Goal: Transaction & Acquisition: Purchase product/service

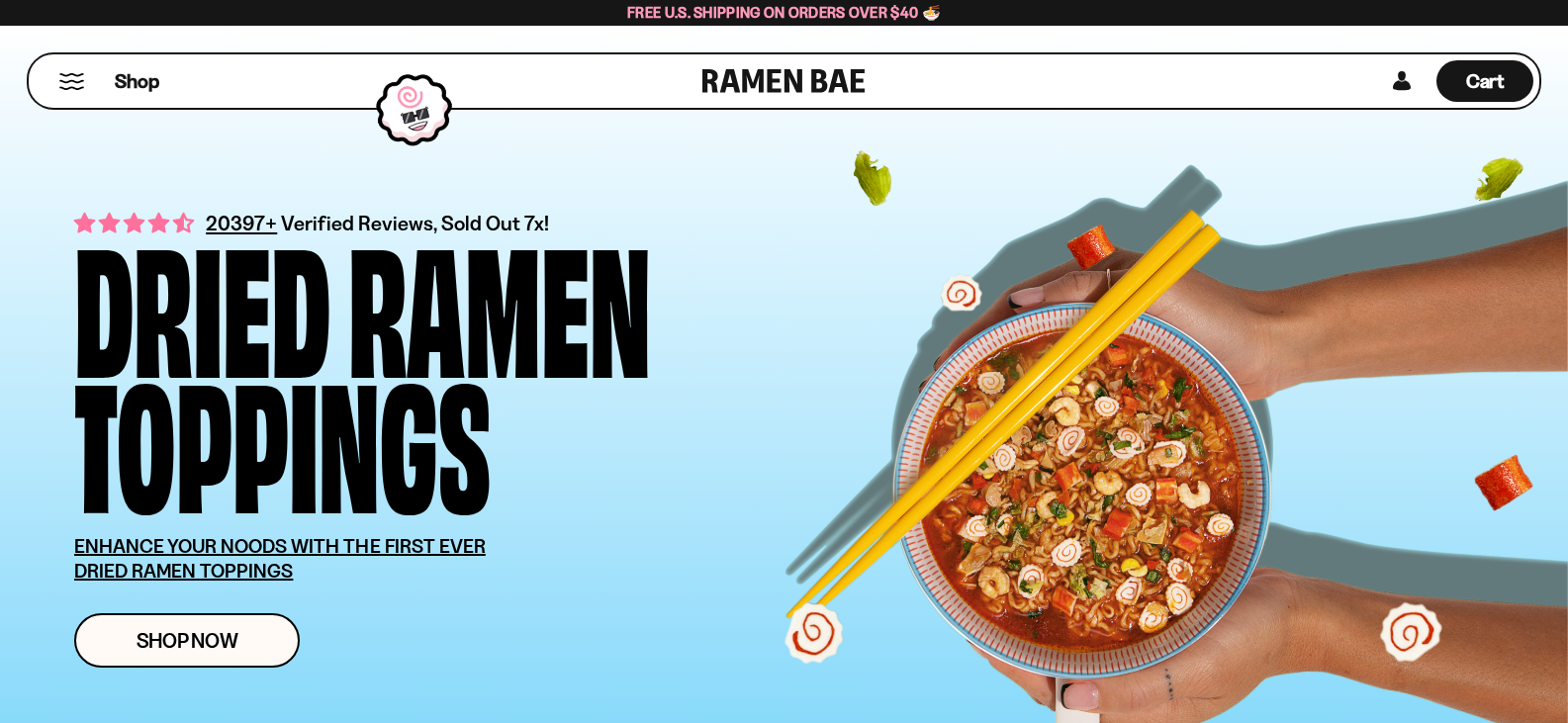
click at [58, 82] on button "Mobile Menu Trigger" at bounding box center [71, 81] width 27 height 17
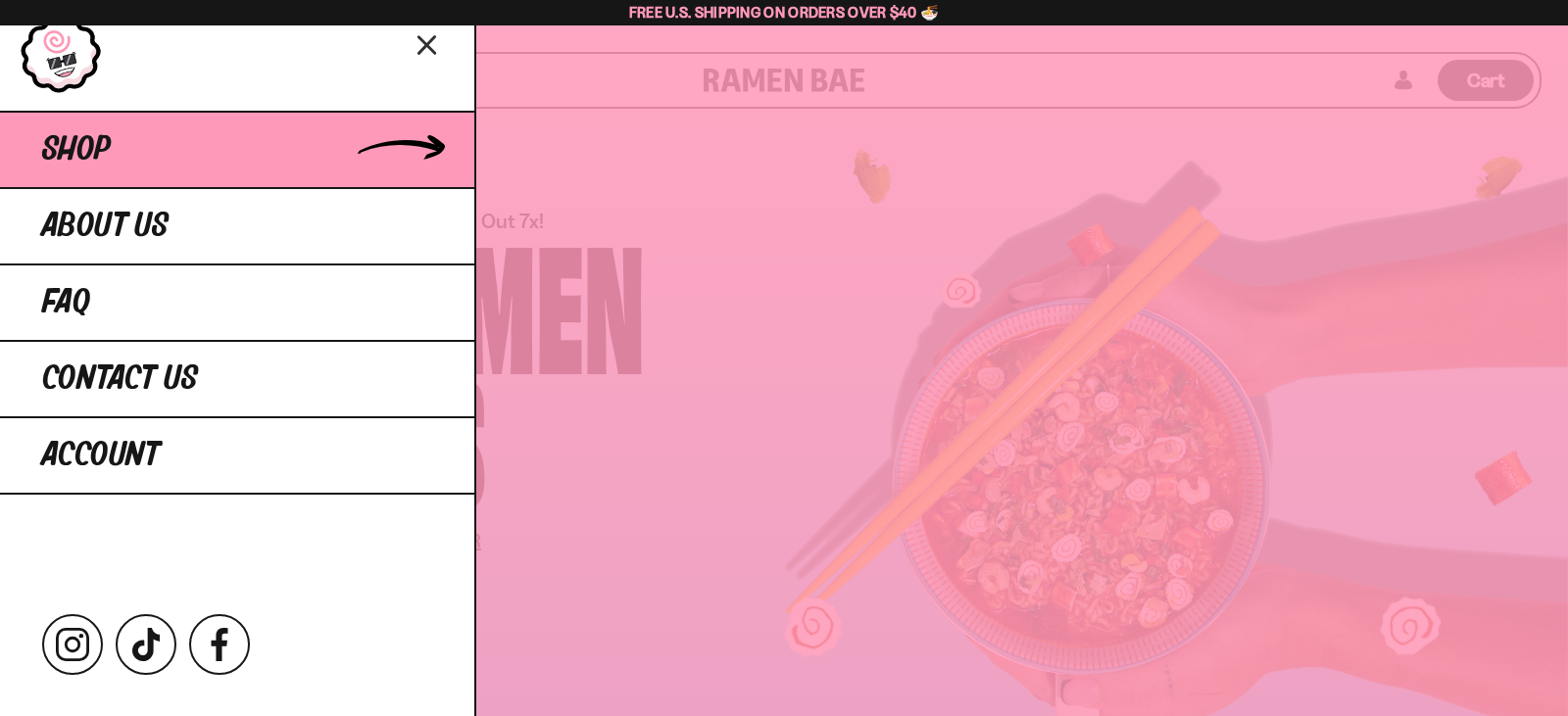
click at [68, 145] on span "Shop" at bounding box center [76, 150] width 68 height 36
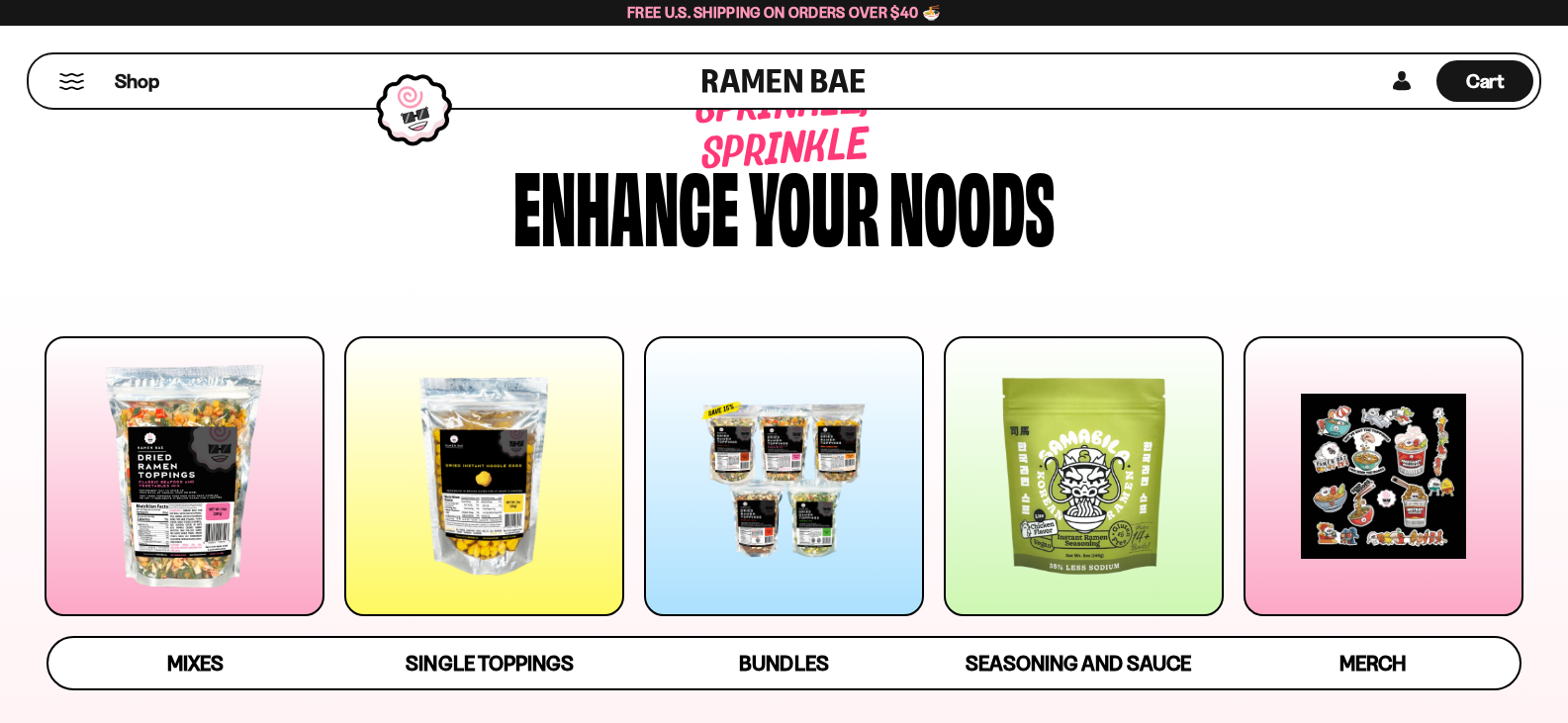
scroll to position [99, 0]
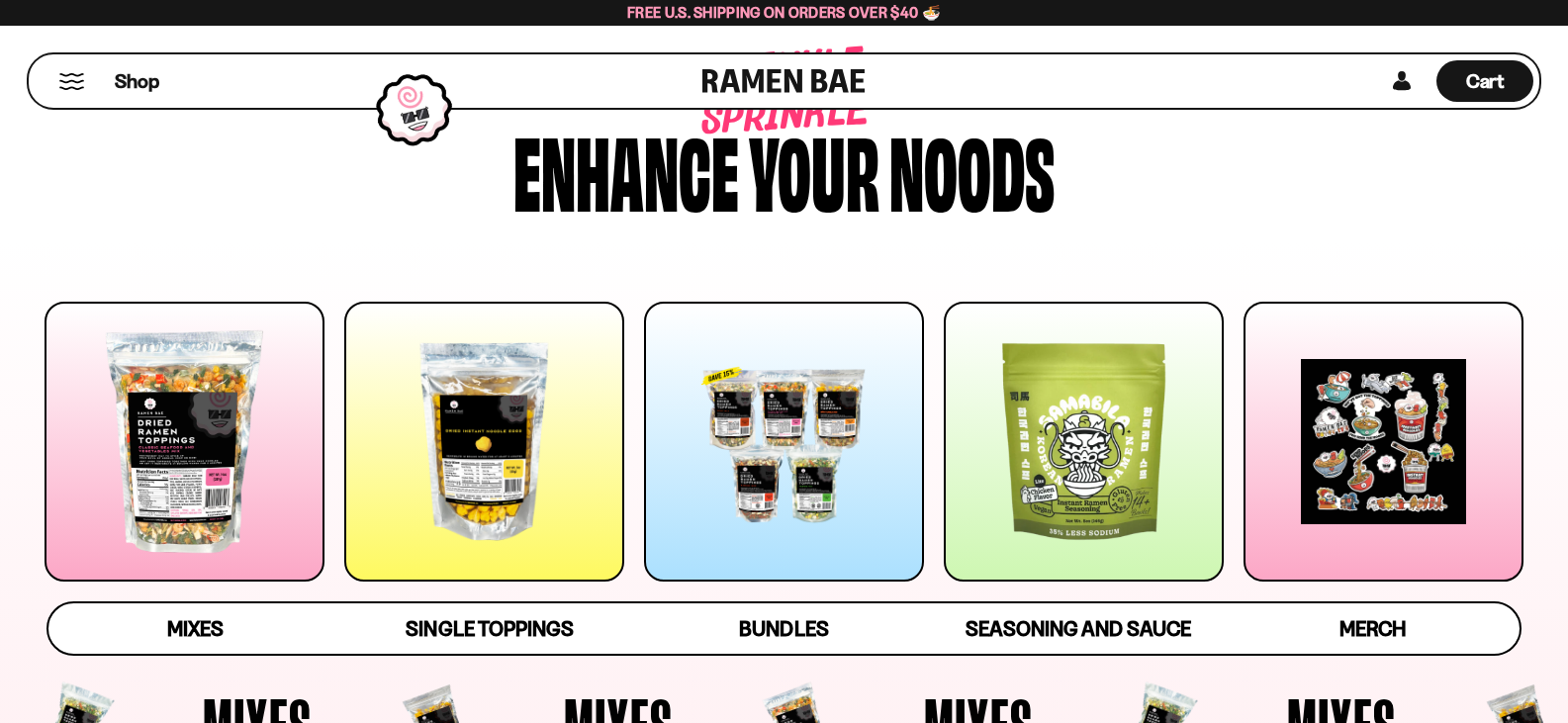
click at [763, 430] on div at bounding box center [784, 441] width 280 height 280
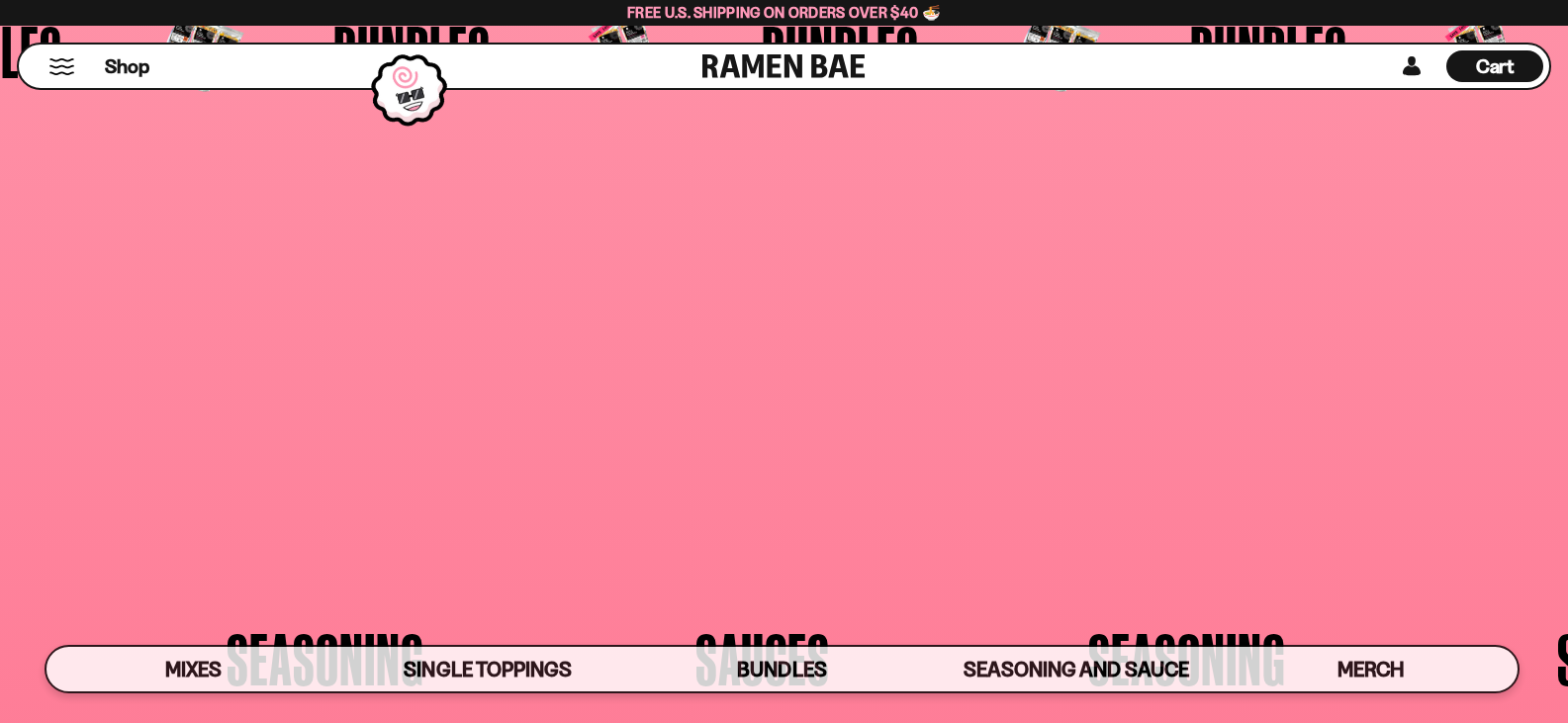
scroll to position [4435, 0]
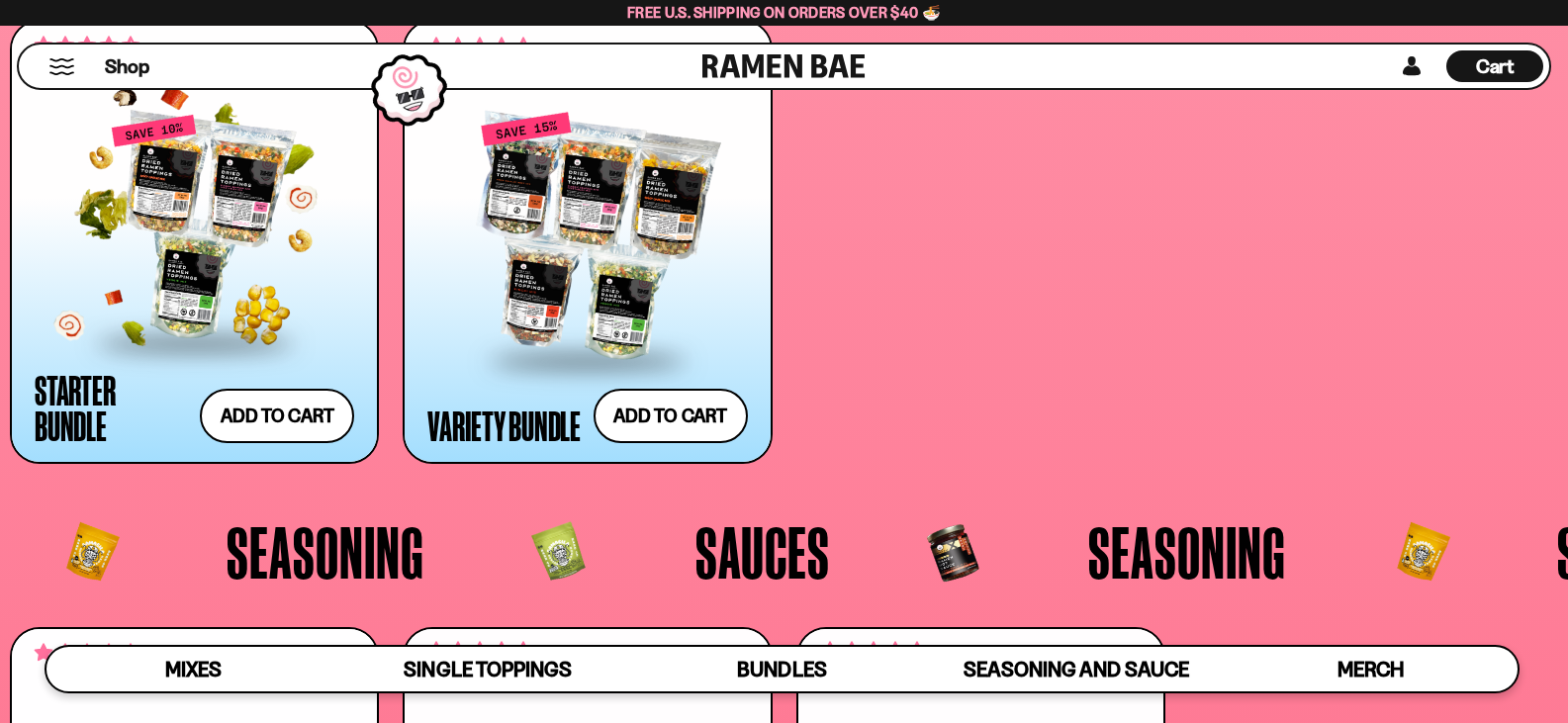
click at [219, 252] on div at bounding box center [195, 228] width 320 height 228
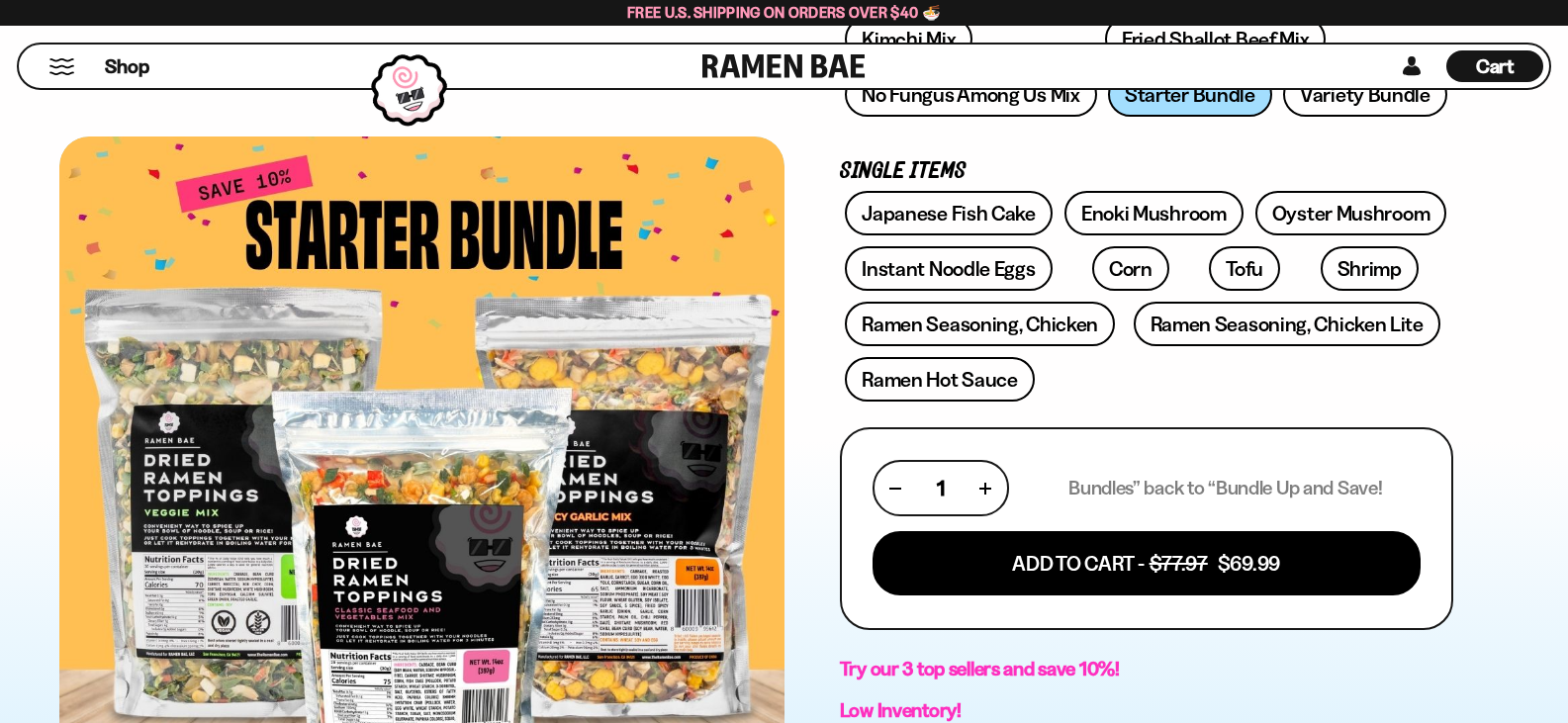
scroll to position [494, 0]
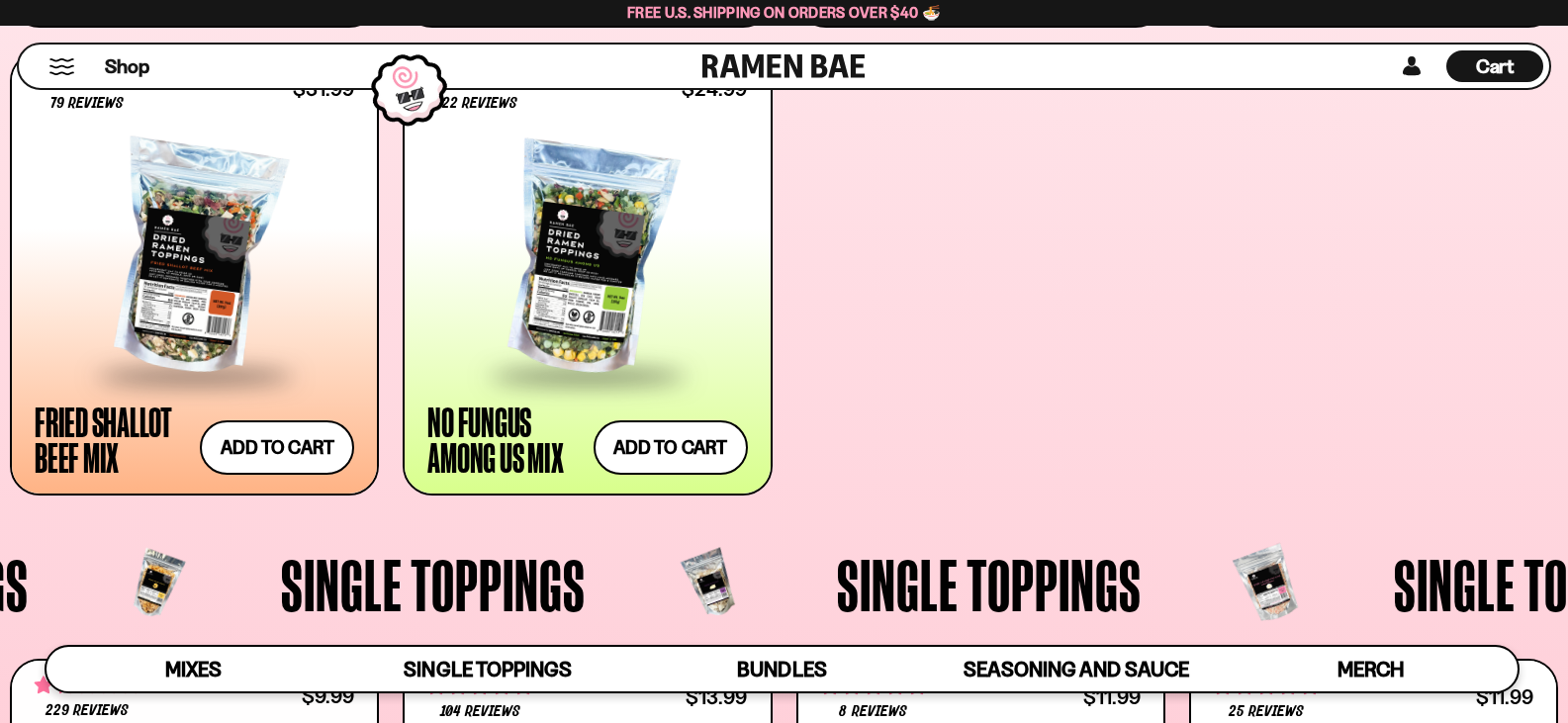
scroll to position [1269, 0]
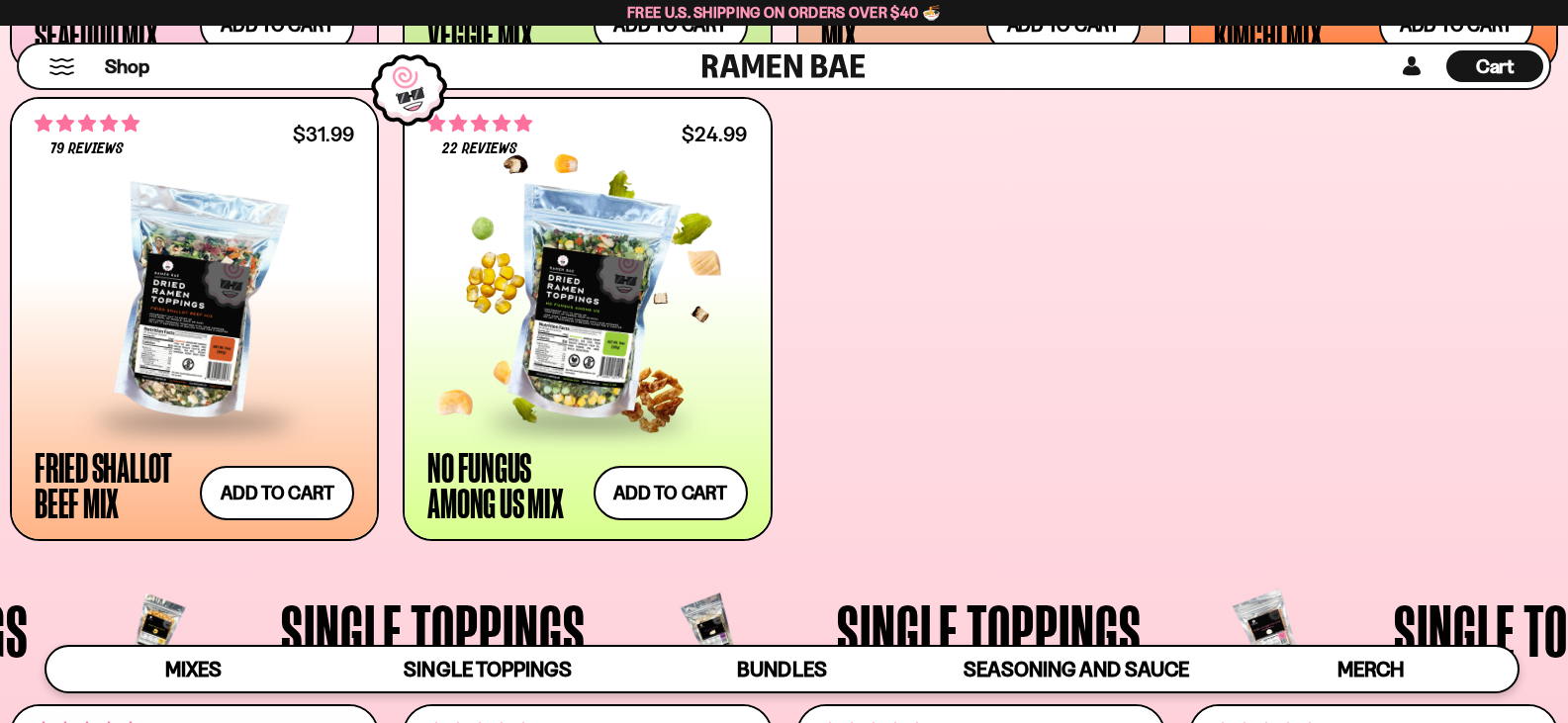
click at [575, 279] on div at bounding box center [587, 305] width 320 height 228
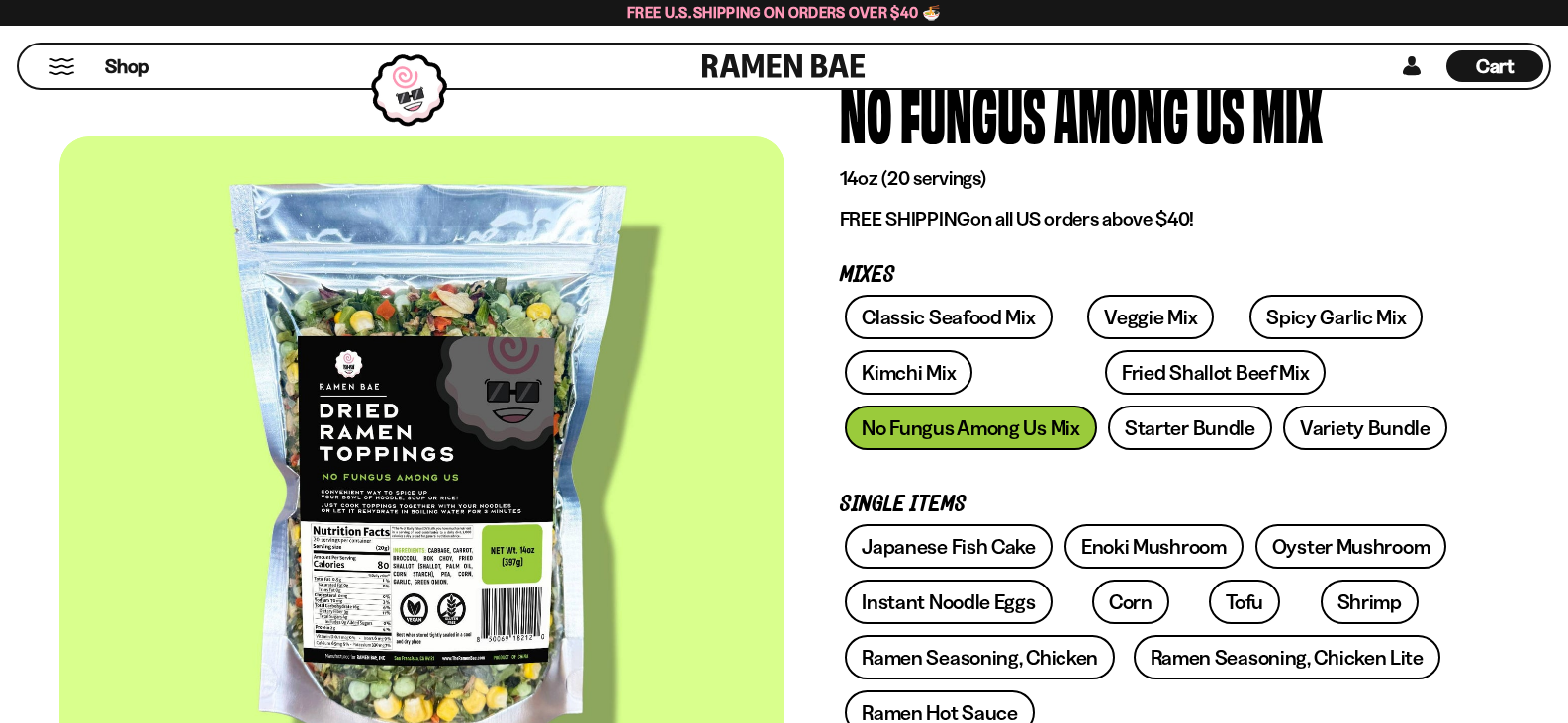
scroll to position [198, 0]
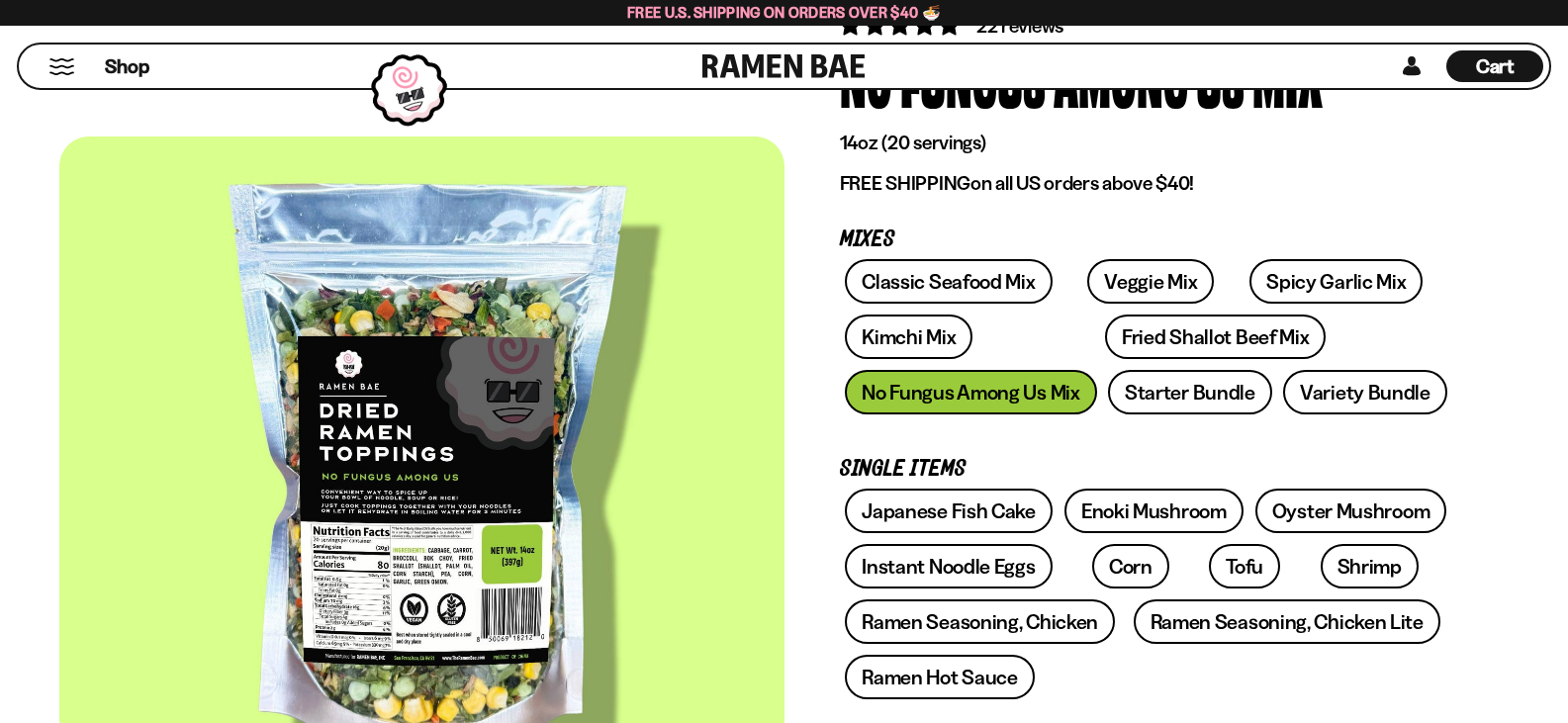
click at [395, 519] on div at bounding box center [421, 474] width 725 height 676
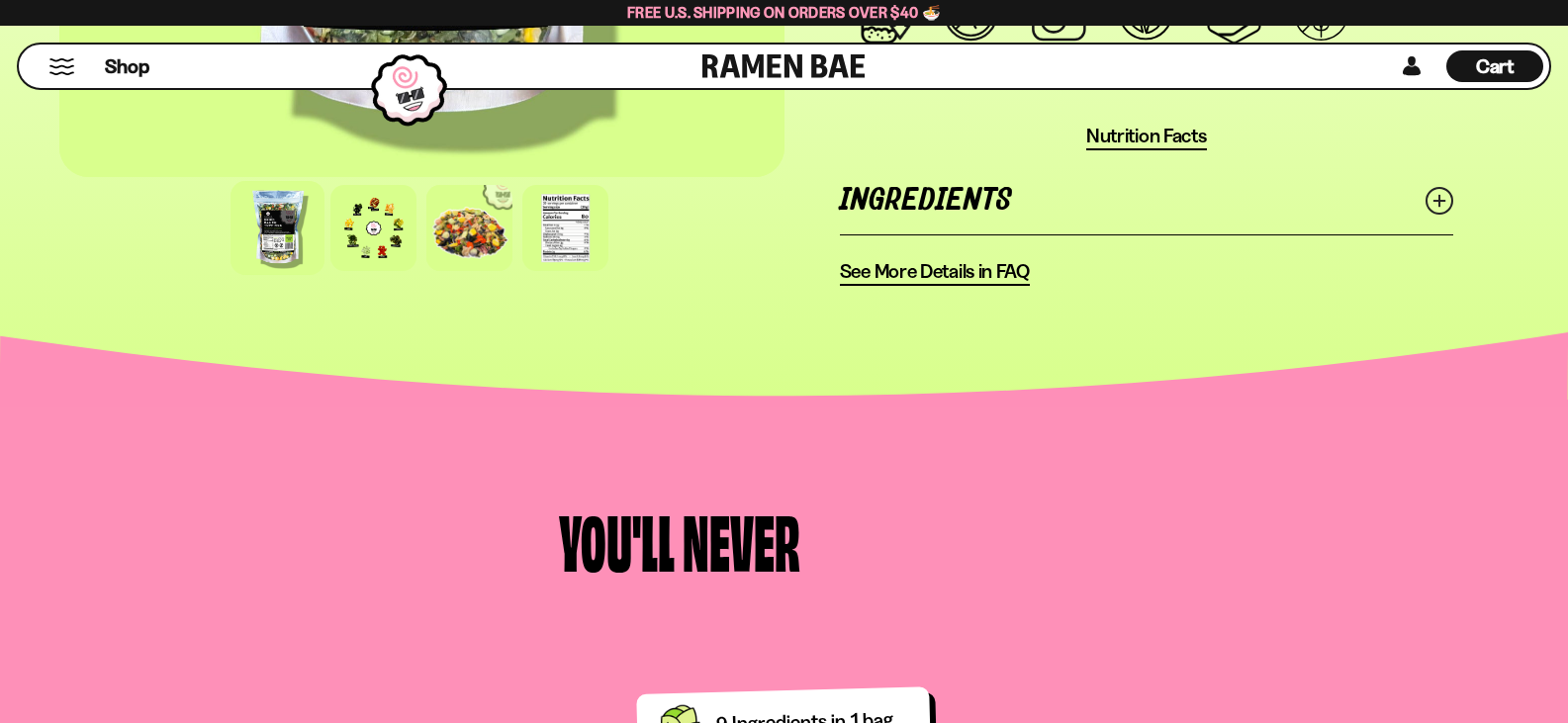
scroll to position [1385, 0]
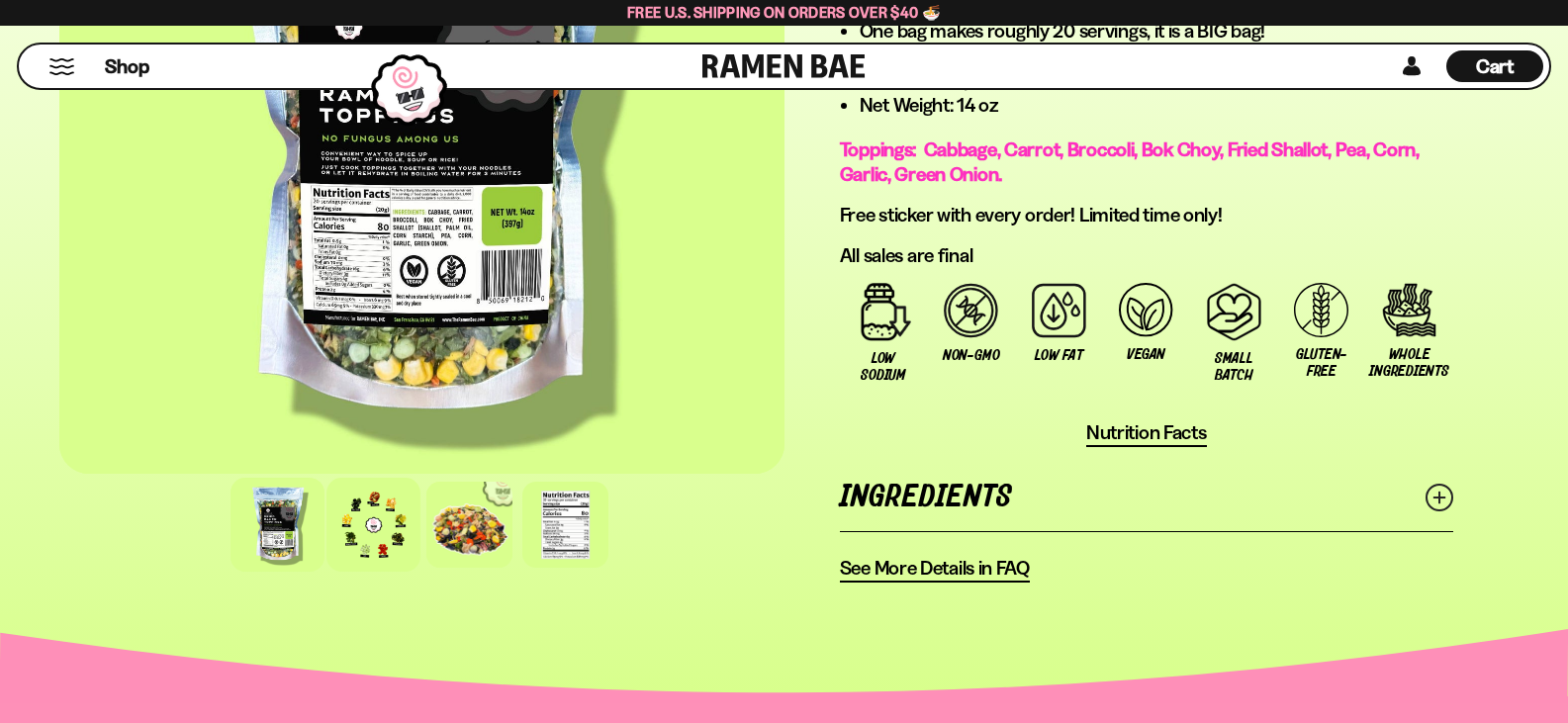
click at [367, 523] on div at bounding box center [374, 525] width 94 height 94
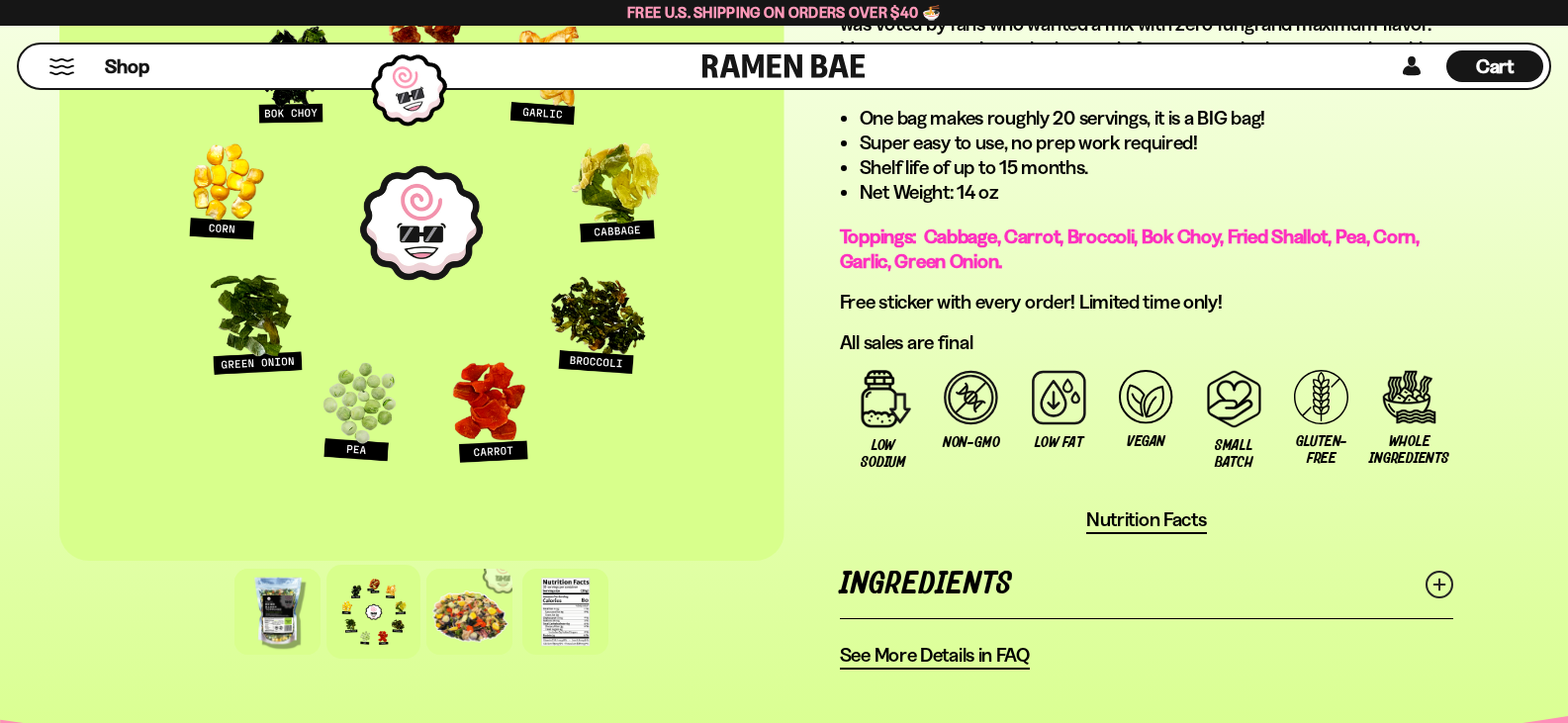
scroll to position [1187, 0]
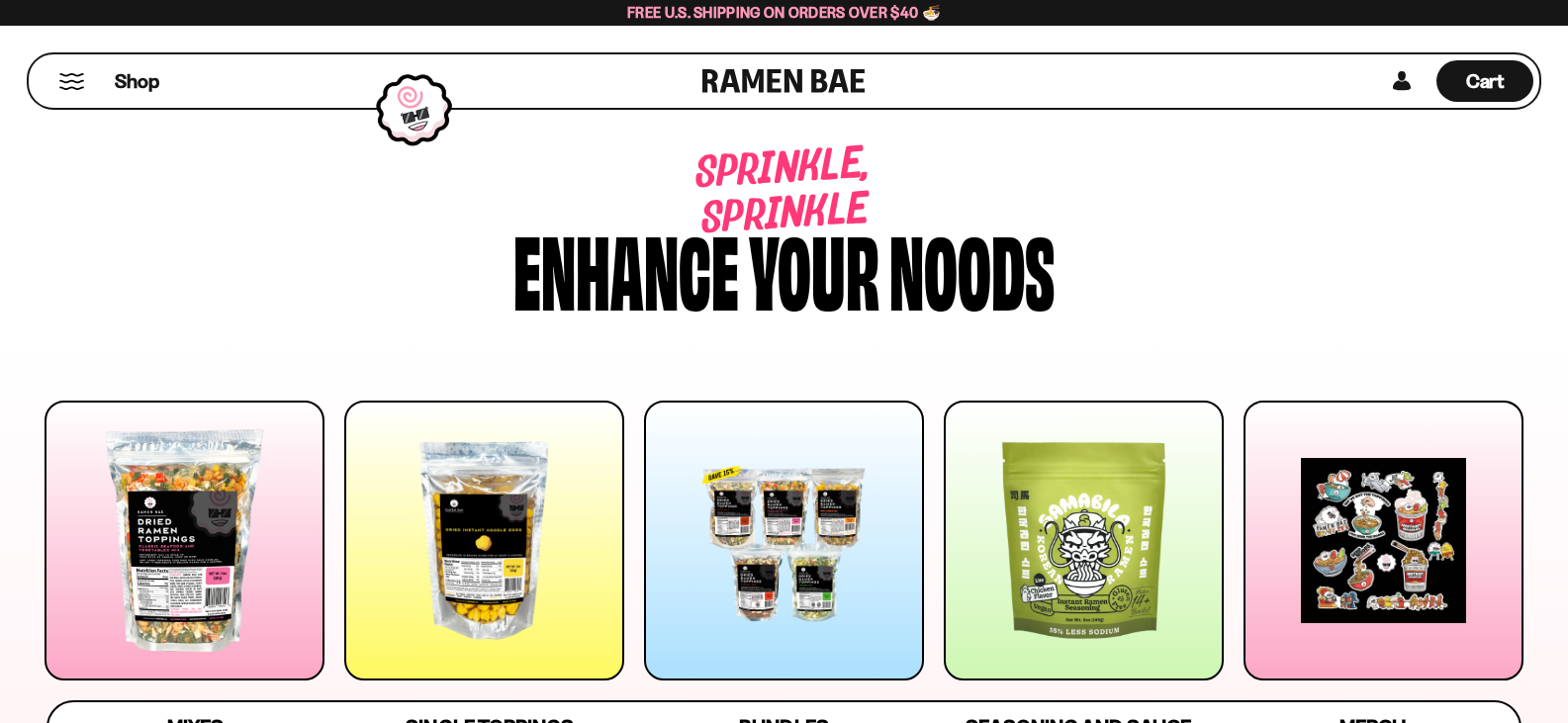
scroll to position [1269, 0]
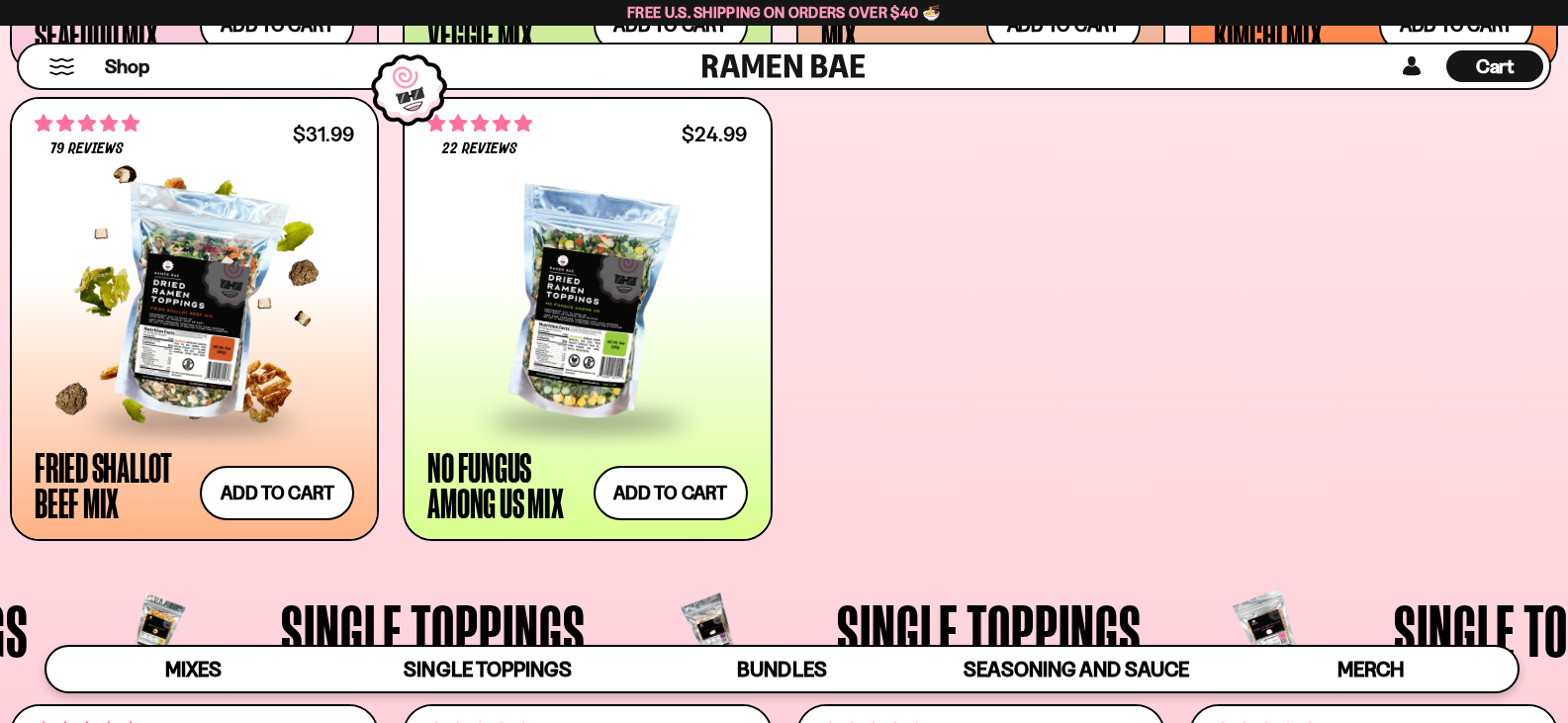
click at [191, 295] on div at bounding box center [195, 305] width 320 height 228
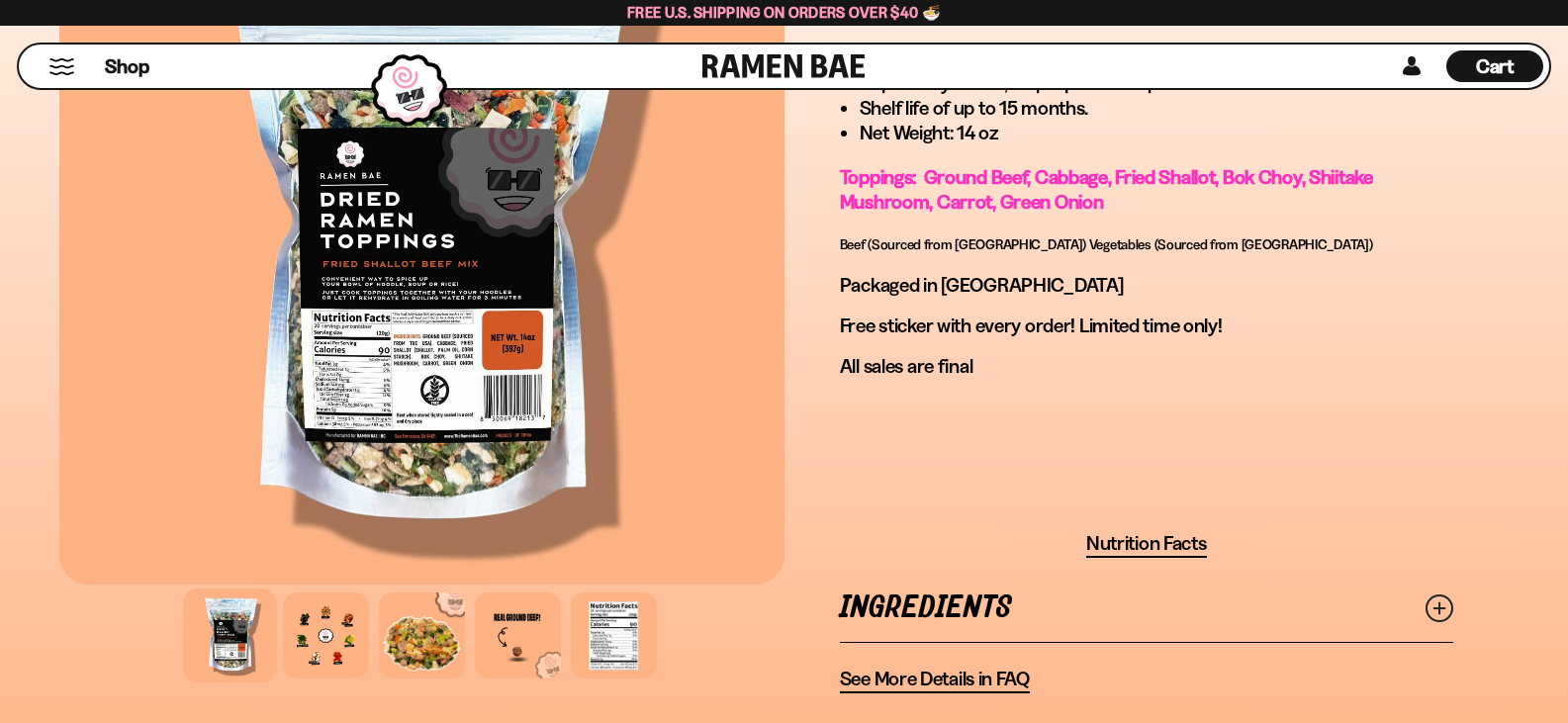
scroll to position [1477, 0]
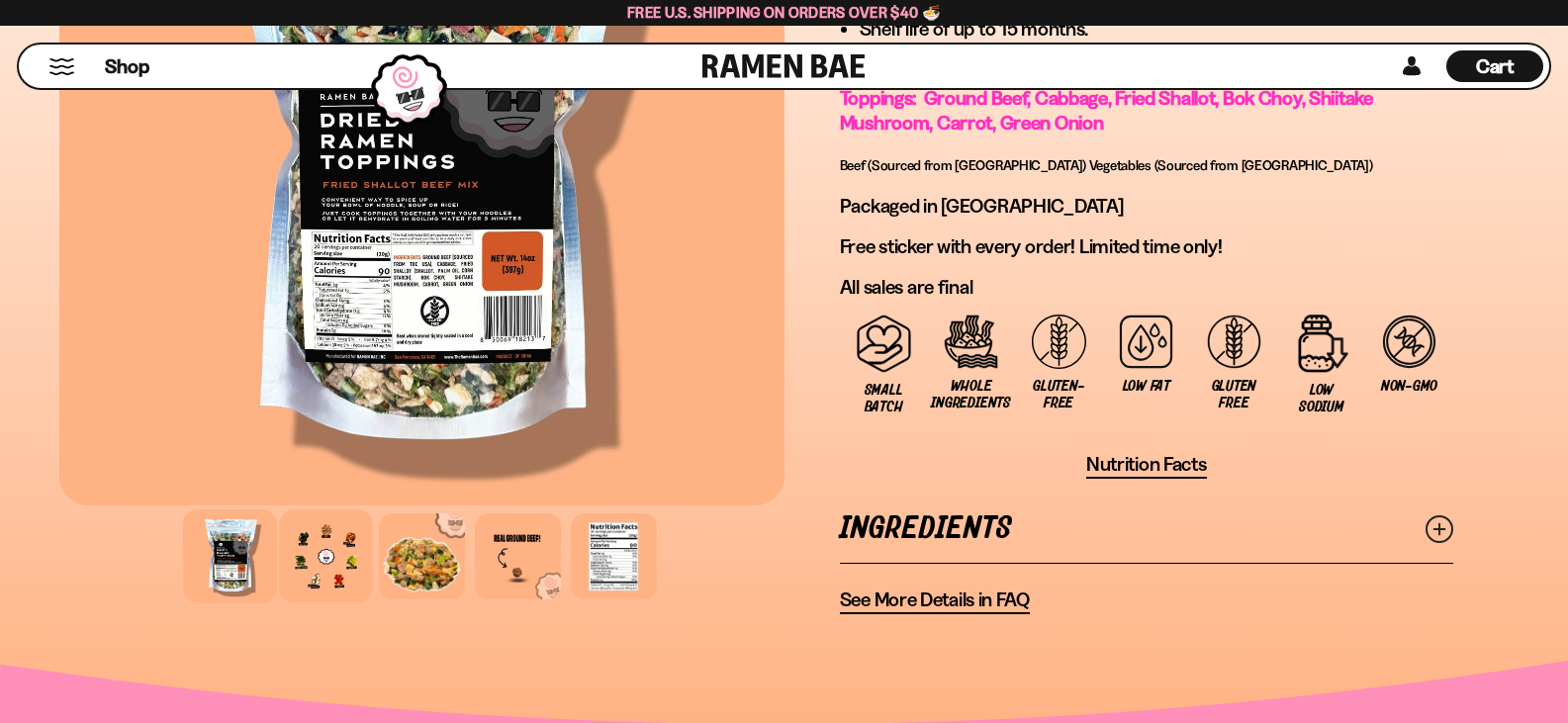
click at [316, 559] on div at bounding box center [326, 556] width 94 height 94
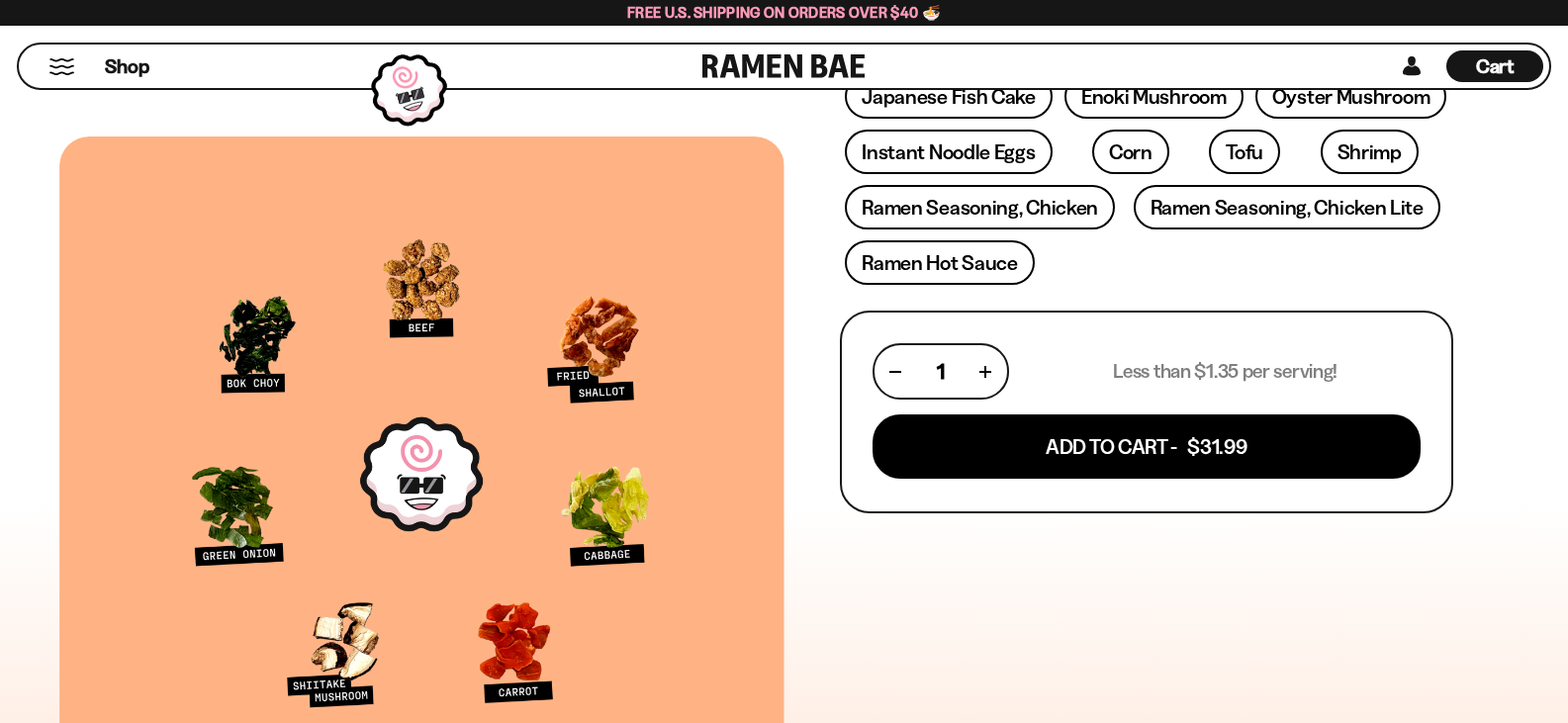
scroll to position [587, 0]
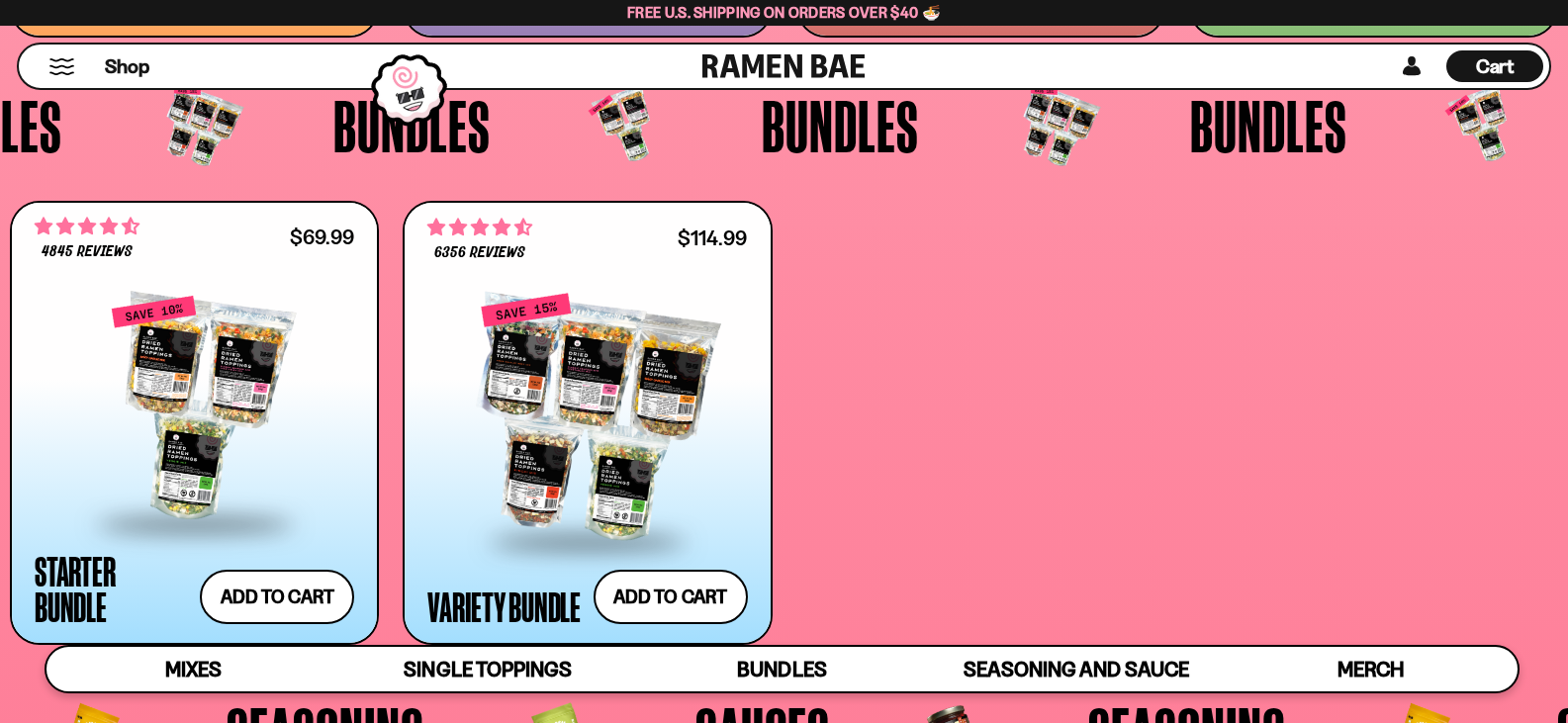
scroll to position [4435, 0]
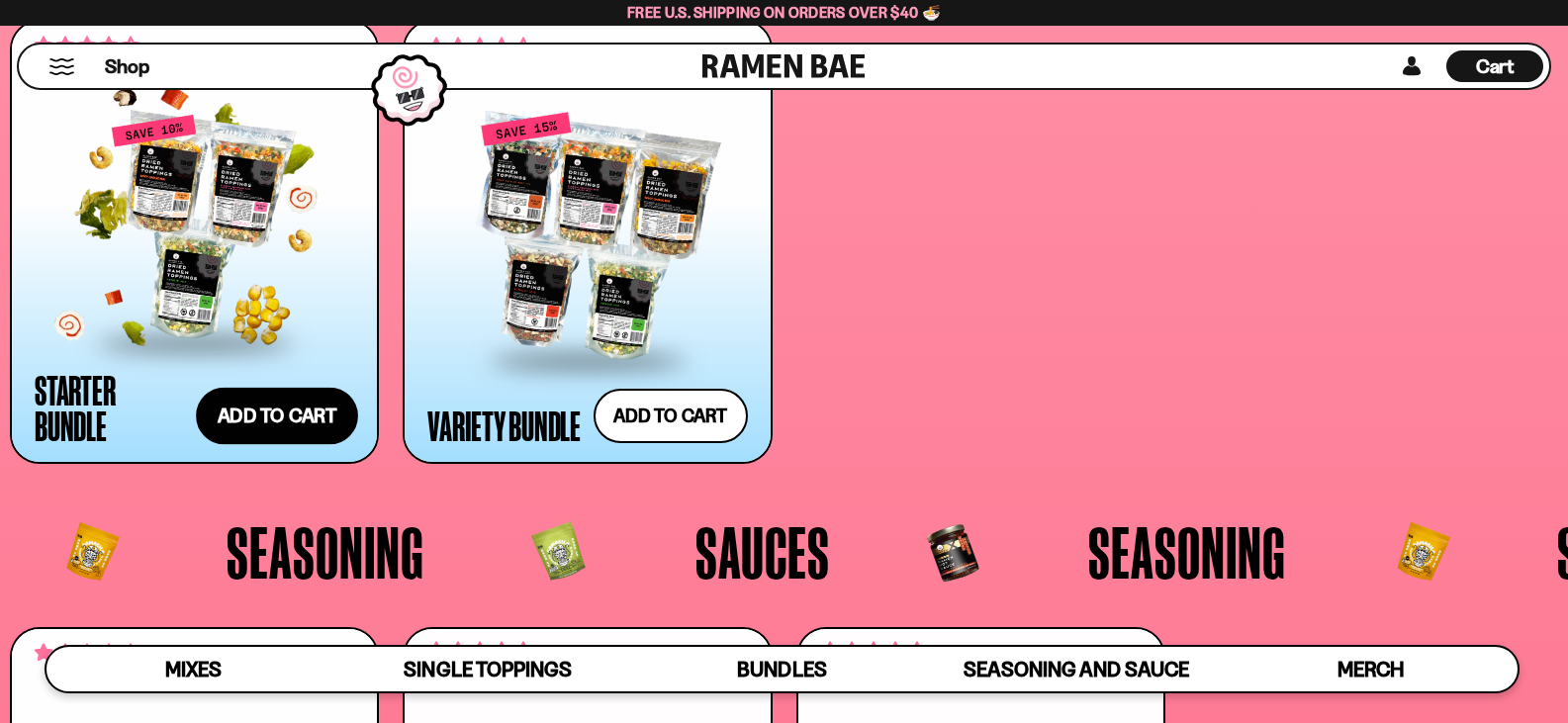
click at [250, 404] on button "Add to cart Add ― Regular price $69.99 Regular price $77.97 USD Sale price $69.…" at bounding box center [277, 415] width 162 height 57
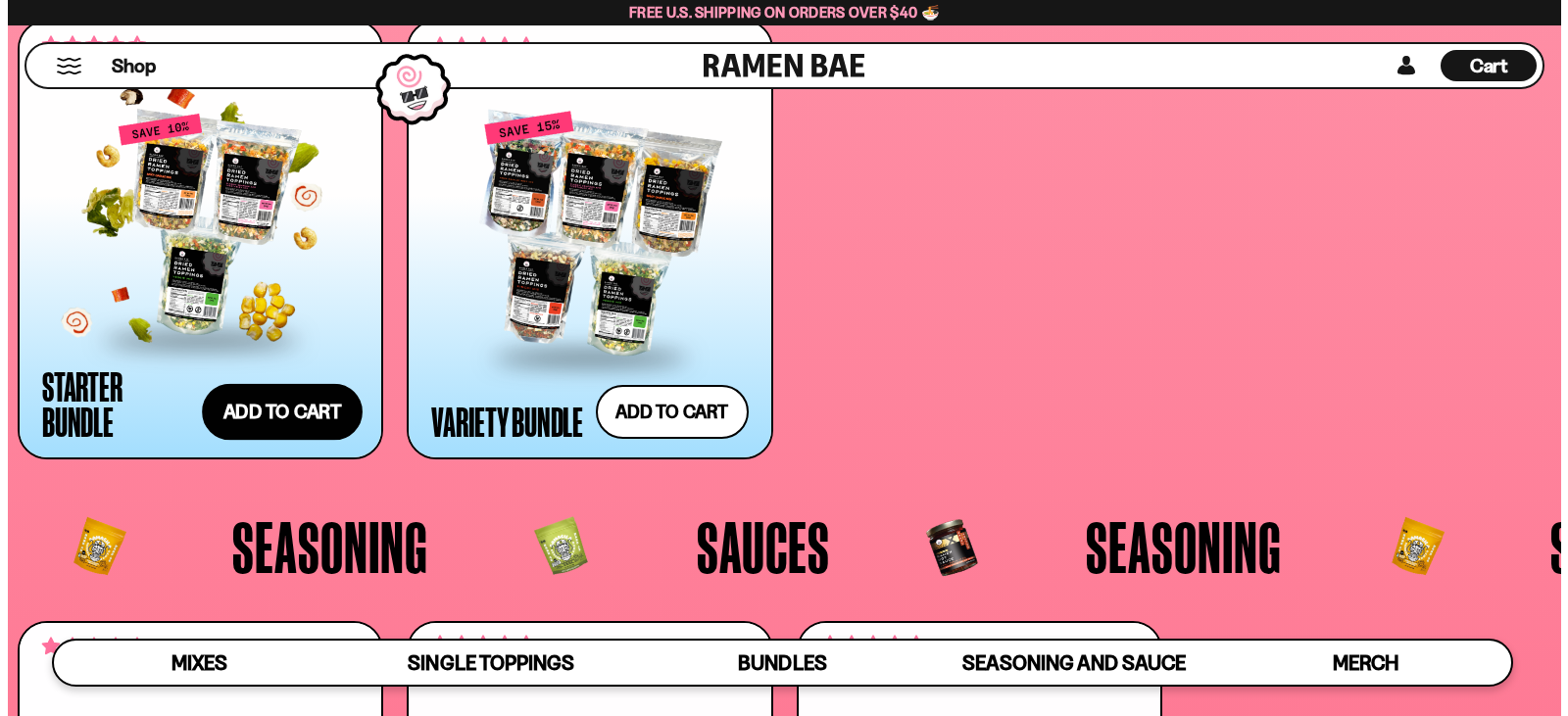
scroll to position [4426, 0]
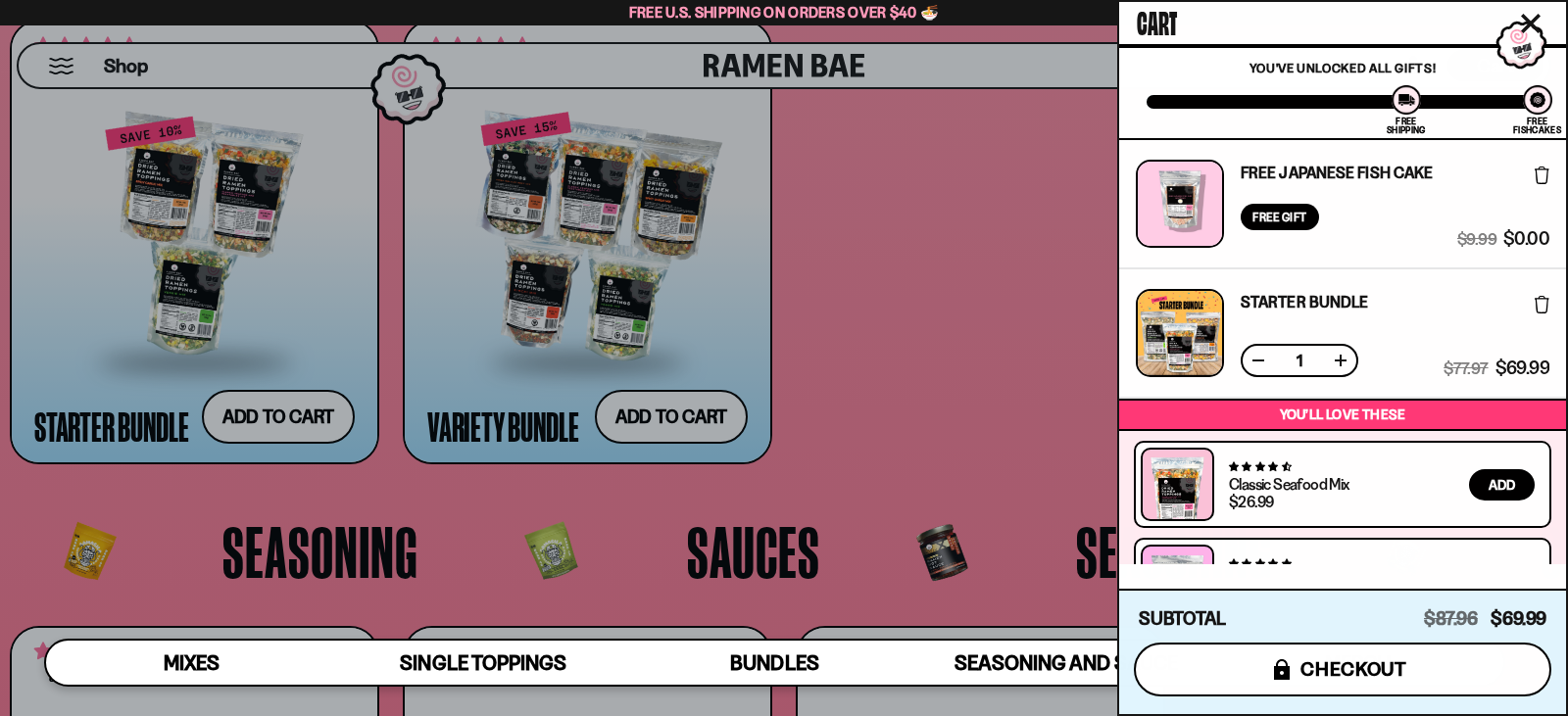
click at [1407, 678] on span "checkout" at bounding box center [1354, 670] width 107 height 22
